Goal: Information Seeking & Learning: Learn about a topic

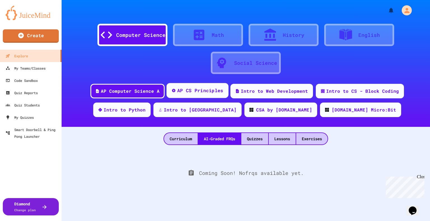
click at [216, 89] on div "AP CS Principles" at bounding box center [200, 90] width 46 height 7
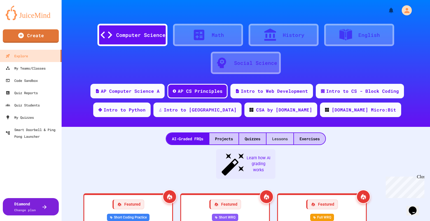
click at [276, 141] on div "Lessons" at bounding box center [279, 138] width 27 height 11
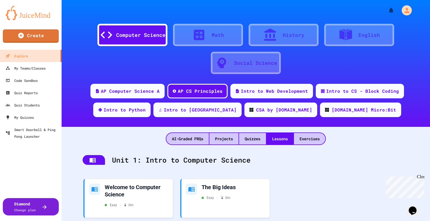
click at [294, 166] on div "Unit 1: Intro to Computer Science" at bounding box center [245, 160] width 337 height 22
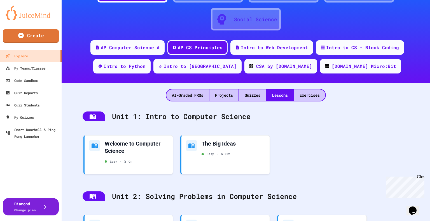
scroll to position [63, 0]
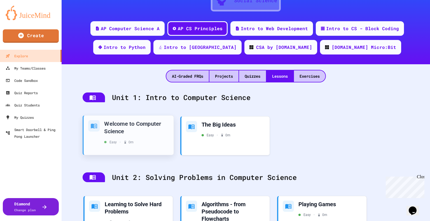
click at [135, 124] on div "Welcome to Computer Science" at bounding box center [136, 127] width 65 height 15
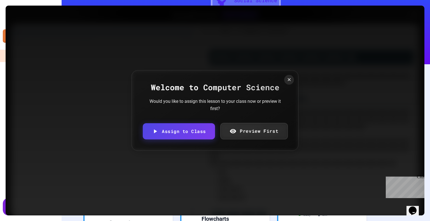
click at [272, 131] on link "Preview First" at bounding box center [253, 131] width 67 height 16
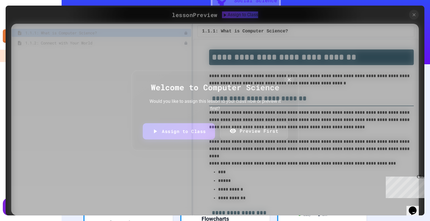
scroll to position [890, 0]
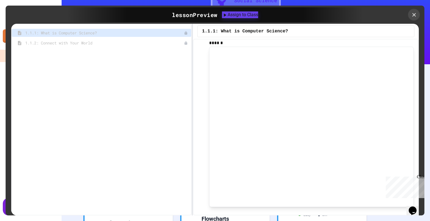
click at [409, 15] on div at bounding box center [414, 15] width 12 height 12
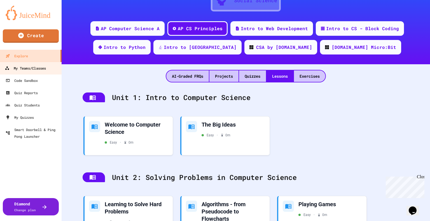
click at [38, 70] on div "My Teams/Classes" at bounding box center [25, 68] width 41 height 7
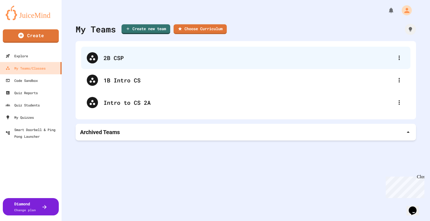
click at [112, 56] on div "2B CSP" at bounding box center [248, 58] width 290 height 8
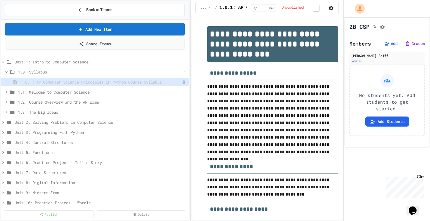
click at [47, 70] on span "1.0: Syllabus" at bounding box center [99, 72] width 163 height 6
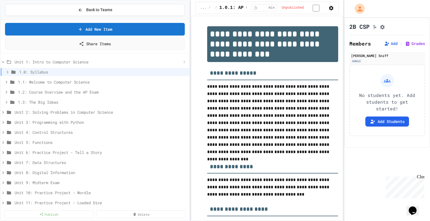
click at [59, 60] on span "Unit 1: Intro to Computer Science" at bounding box center [98, 62] width 167 height 6
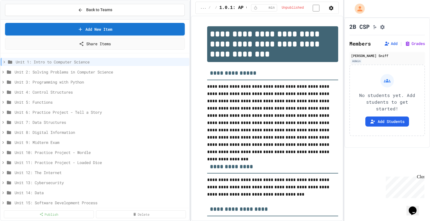
click at [59, 60] on span "Unit 1: Intro to Computer Science" at bounding box center [101, 62] width 171 height 6
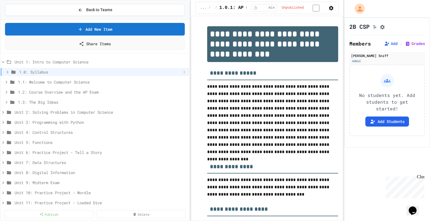
click at [53, 71] on span "1.0: Syllabus" at bounding box center [100, 72] width 162 height 6
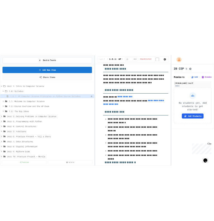
scroll to position [141, 0]
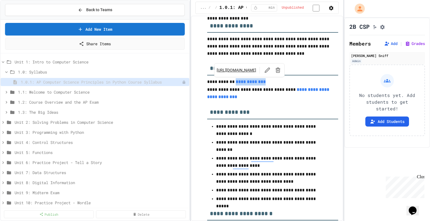
drag, startPoint x: 267, startPoint y: 83, endPoint x: 232, endPoint y: 83, distance: 35.5
click at [232, 83] on p "**********" at bounding box center [272, 82] width 131 height 8
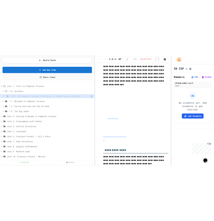
scroll to position [305, 0]
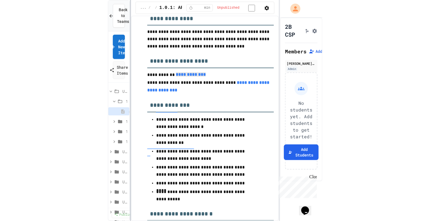
scroll to position [148, 0]
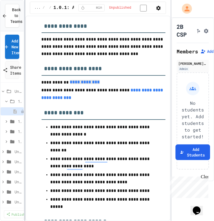
click at [24, 120] on div at bounding box center [24, 110] width 1 height 221
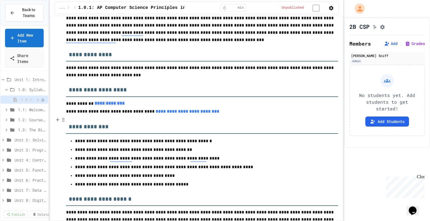
scroll to position [0, 0]
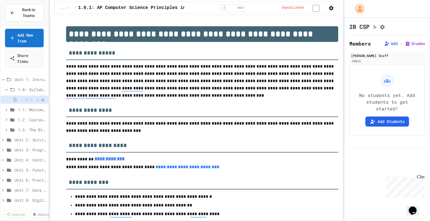
drag, startPoint x: 64, startPoint y: 21, endPoint x: 131, endPoint y: 93, distance: 98.5
click at [131, 93] on div "**********" at bounding box center [196, 119] width 293 height 206
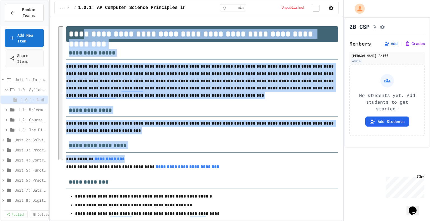
drag, startPoint x: 68, startPoint y: 36, endPoint x: 79, endPoint y: 39, distance: 11.1
click at [79, 39] on h1 "**********" at bounding box center [202, 34] width 272 height 16
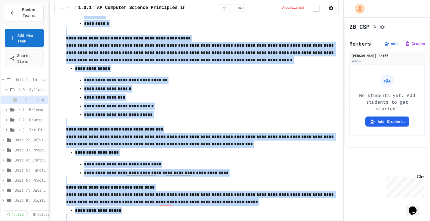
scroll to position [3189, 0]
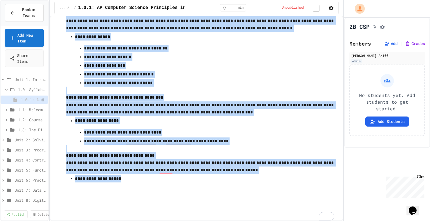
drag, startPoint x: 70, startPoint y: 32, endPoint x: 164, endPoint y: 198, distance: 190.7
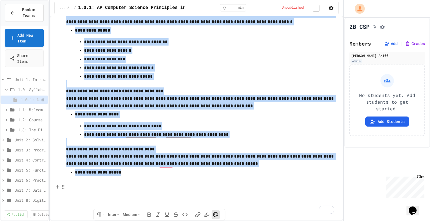
drag, startPoint x: 144, startPoint y: 192, endPoint x: 303, endPoint y: 91, distance: 187.8
click at [295, 72] on p "**********" at bounding box center [200, 67] width 232 height 7
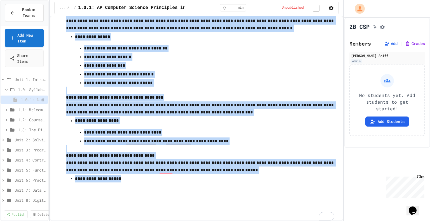
click at [316, 87] on ul "**********" at bounding box center [202, 65] width 254 height 43
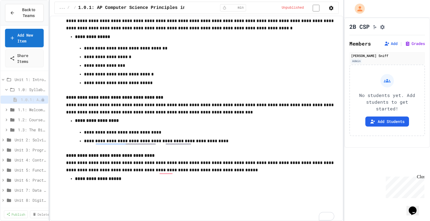
drag, startPoint x: 318, startPoint y: 88, endPoint x: 283, endPoint y: 59, distance: 45.3
click at [283, 59] on li "**********" at bounding box center [202, 59] width 254 height 54
click at [330, 11] on button "button" at bounding box center [331, 7] width 6 height 7
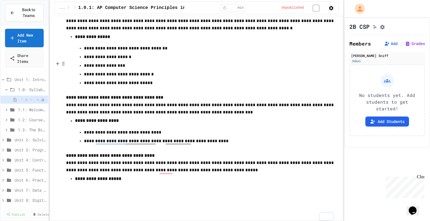
click at [268, 61] on p "**********" at bounding box center [200, 56] width 232 height 7
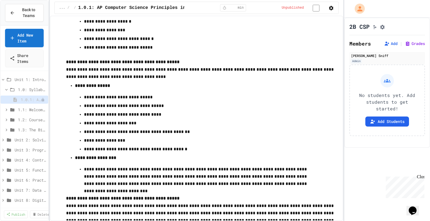
scroll to position [2601, 0]
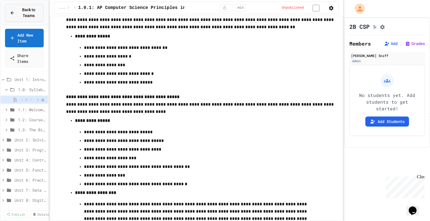
click at [19, 10] on span "Back to Teams" at bounding box center [28, 13] width 21 height 12
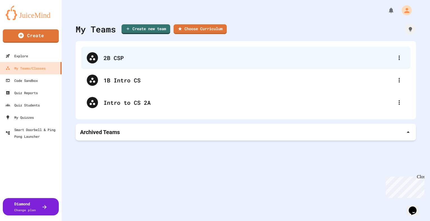
click at [395, 52] on div "2B CSP" at bounding box center [245, 58] width 329 height 22
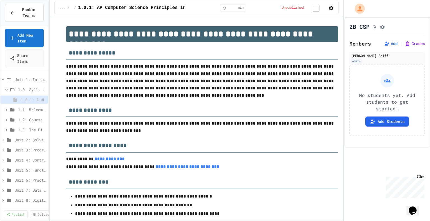
click at [21, 90] on span "1.0: Syllabus" at bounding box center [29, 90] width 22 height 6
click at [21, 90] on span "1.0: Syllabus" at bounding box center [32, 90] width 27 height 6
click at [39, 100] on div "Rename Publish Delete" at bounding box center [43, 116] width 36 height 33
click at [35, 99] on div at bounding box center [215, 110] width 430 height 221
click at [41, 100] on icon at bounding box center [42, 99] width 3 height 3
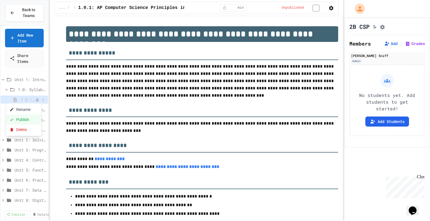
click at [27, 119] on button "Publish" at bounding box center [23, 120] width 35 height 10
click at [8, 109] on icon at bounding box center [6, 109] width 5 height 5
click at [22, 117] on span "1.1.1: What is Computer Science?" at bounding box center [28, 120] width 15 height 6
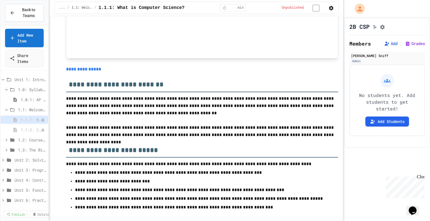
scroll to position [2419, 0]
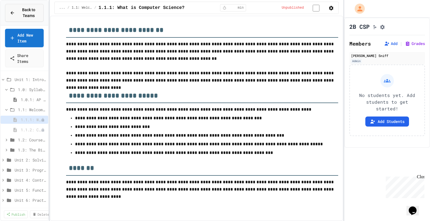
click at [12, 11] on icon at bounding box center [12, 12] width 5 height 5
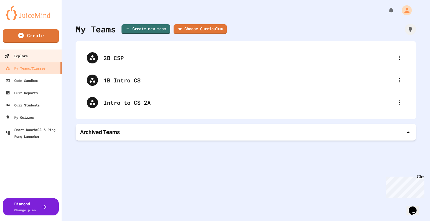
click at [17, 55] on div "Explore" at bounding box center [16, 56] width 23 height 7
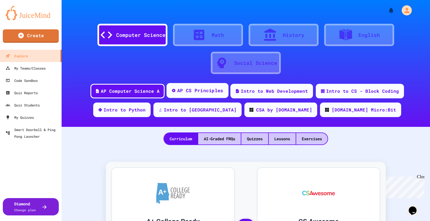
click at [182, 89] on div "AP CS Principles" at bounding box center [200, 90] width 46 height 7
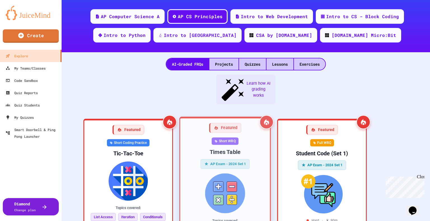
scroll to position [77, 0]
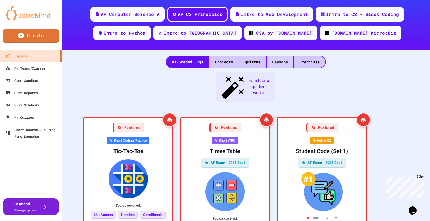
click at [268, 58] on div "Lessons" at bounding box center [279, 61] width 27 height 11
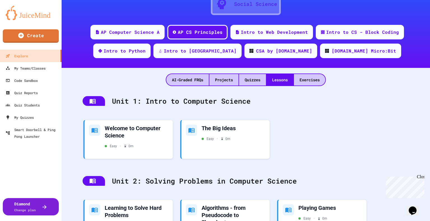
scroll to position [59, 0]
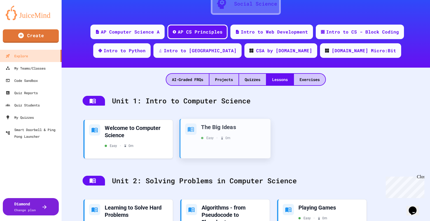
click at [219, 145] on div "The Big Ideas Easy • 0 m" at bounding box center [225, 138] width 90 height 39
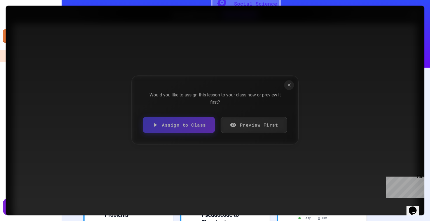
click at [251, 120] on link "Preview First" at bounding box center [253, 125] width 67 height 16
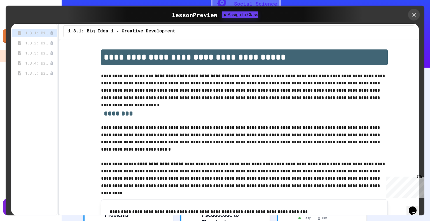
click at [416, 13] on icon at bounding box center [414, 15] width 6 height 6
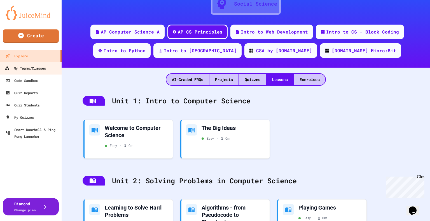
click at [34, 71] on div "My Teams/Classes" at bounding box center [25, 68] width 41 height 7
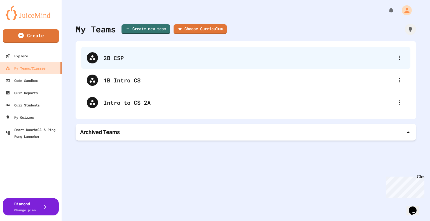
click at [125, 56] on div "2B CSP" at bounding box center [248, 58] width 290 height 8
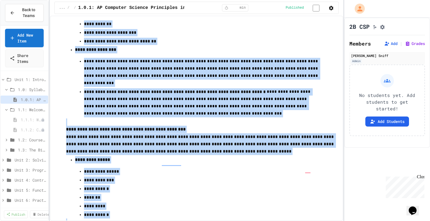
scroll to position [3189, 0]
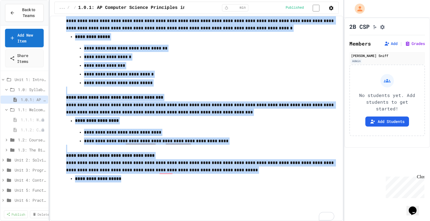
drag, startPoint x: 67, startPoint y: 30, endPoint x: 242, endPoint y: 201, distance: 244.6
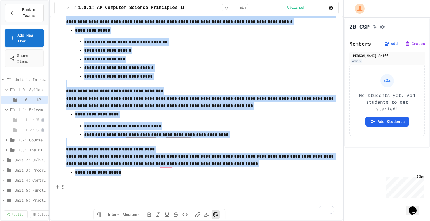
copy div "**********"
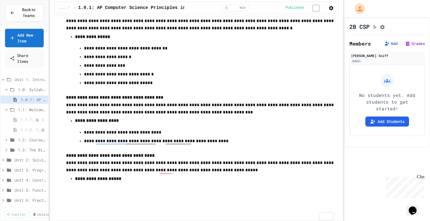
click at [24, 119] on span "1.1.1: What is Computer Science?" at bounding box center [28, 120] width 15 height 6
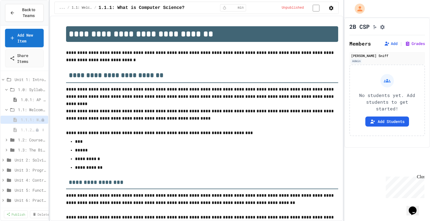
scroll to position [920, 0]
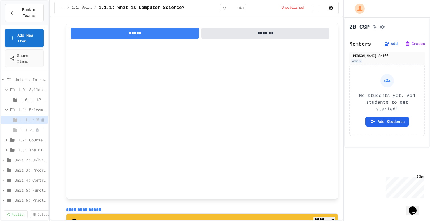
click at [25, 128] on span "1.1.2: Connect with Your World" at bounding box center [28, 130] width 15 height 6
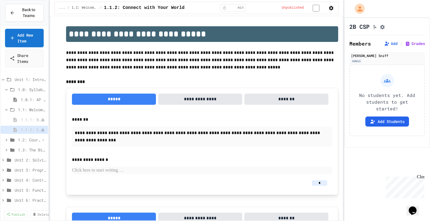
click at [26, 142] on span "1.2: Course Overview and the AP Exam" at bounding box center [29, 140] width 22 height 6
click at [27, 150] on span "1.2.1: Course Overview" at bounding box center [28, 150] width 15 height 6
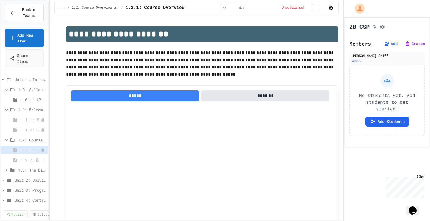
click at [26, 162] on span "1.2.2: The AP Exam" at bounding box center [28, 160] width 15 height 6
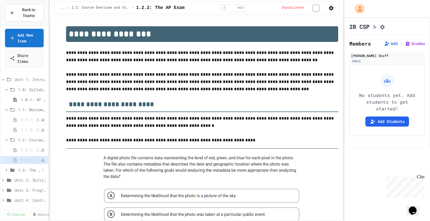
click at [26, 169] on span "1.3: The Big Ideas" at bounding box center [29, 170] width 22 height 6
click at [27, 179] on span "1.3.1: Big Idea 1 - Creative Development" at bounding box center [28, 180] width 15 height 6
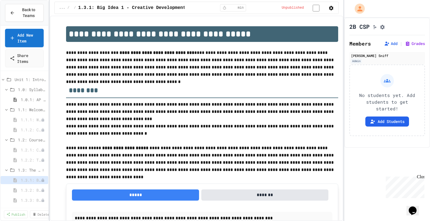
click at [27, 171] on span "1.3: The Big Ideas" at bounding box center [29, 170] width 22 height 6
click at [24, 156] on div "1.2.2: The AP Exam" at bounding box center [25, 160] width 48 height 8
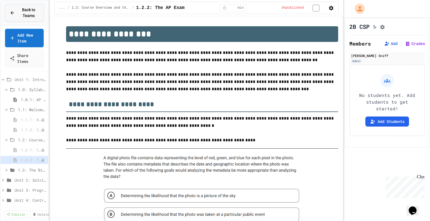
click at [21, 11] on span "Back to Teams" at bounding box center [28, 13] width 21 height 12
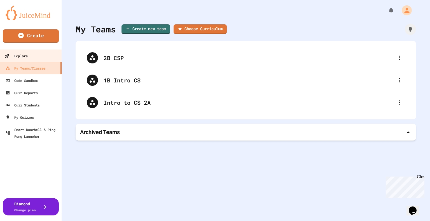
click at [18, 55] on div "Explore" at bounding box center [16, 56] width 23 height 7
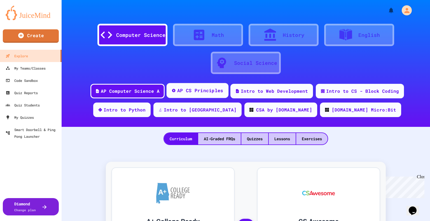
click at [196, 97] on div "AP CS Principles" at bounding box center [197, 90] width 62 height 15
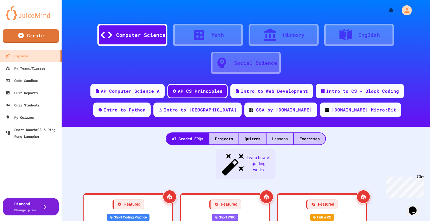
click at [289, 137] on div "Lessons" at bounding box center [279, 138] width 27 height 11
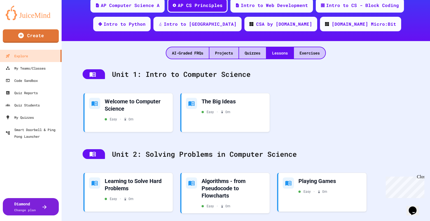
scroll to position [87, 0]
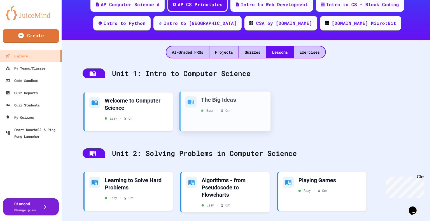
click at [232, 113] on div "The Big Ideas Easy • 0 m" at bounding box center [225, 110] width 90 height 39
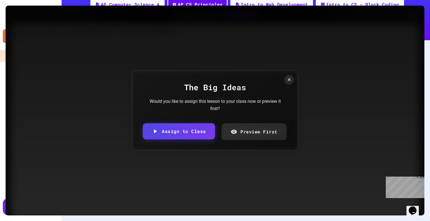
click at [275, 122] on div "The Big Ideas Would you like to assign this lesson to your class now or preview…" at bounding box center [214, 110] width 167 height 81
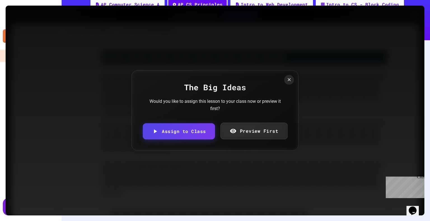
click at [274, 128] on link "Preview First" at bounding box center [253, 131] width 67 height 16
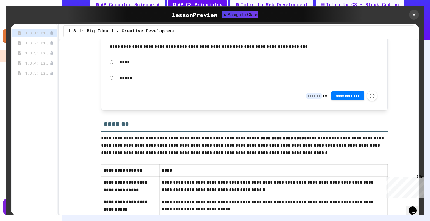
scroll to position [166, 0]
click at [37, 45] on span "1.3.2: Big Idea 2 - Data" at bounding box center [34, 43] width 19 height 6
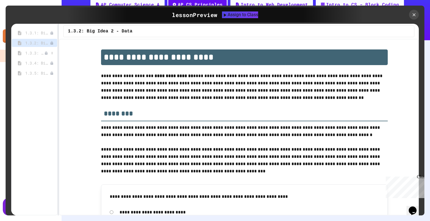
click at [32, 55] on span "1.3.3: Big Idea 3 - Algorithms and Programming" at bounding box center [34, 53] width 19 height 6
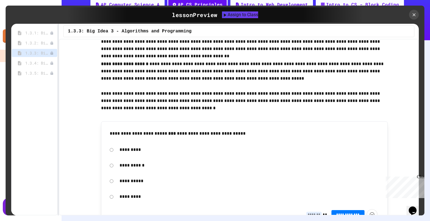
scroll to position [0, 0]
